Goal: Find specific page/section: Find specific page/section

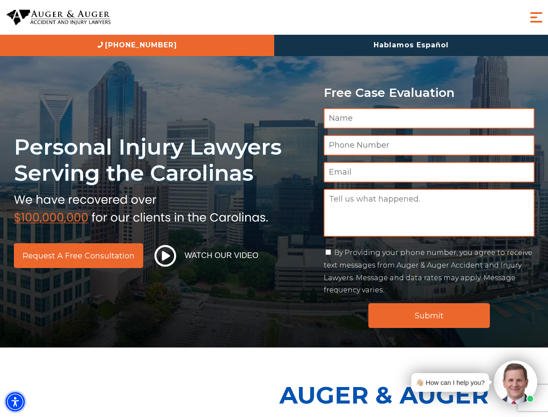
click at [15, 402] on img "Accessibility Menu" at bounding box center [15, 401] width 19 height 19
